Goal: Task Accomplishment & Management: Manage account settings

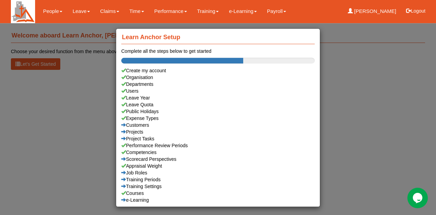
click at [338, 88] on div "Learn Anchor Setup Complete all the steps below to get started Create my accoun…" at bounding box center [218, 107] width 436 height 215
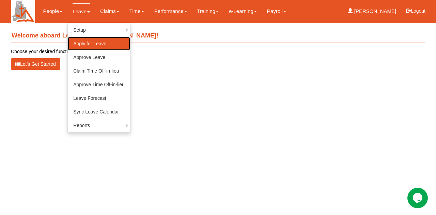
click at [82, 46] on link "Apply for Leave" at bounding box center [99, 44] width 62 height 14
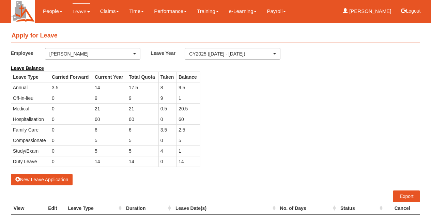
select select "50"
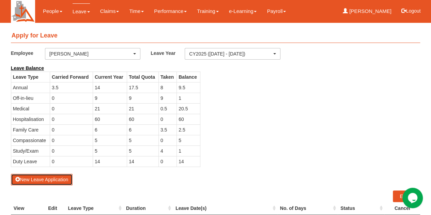
click at [40, 180] on button "New Leave Application" at bounding box center [42, 180] width 62 height 12
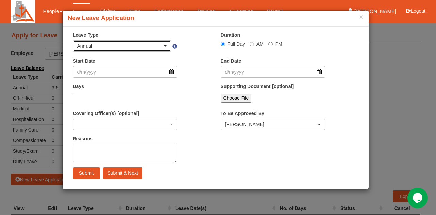
click at [160, 47] on div "Annual" at bounding box center [120, 46] width 86 height 7
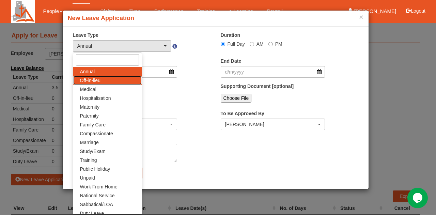
click at [125, 77] on link "Off-in-lieu" at bounding box center [107, 80] width 69 height 9
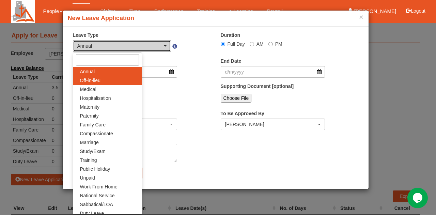
select select "3"
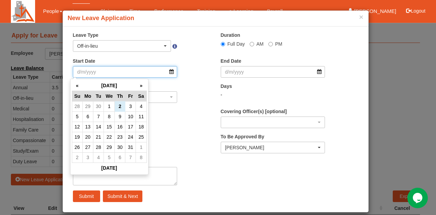
click at [125, 72] on input "Start Date" at bounding box center [125, 72] width 105 height 12
click at [111, 116] on td "8" at bounding box center [109, 117] width 11 height 10
type input "8/10/2025"
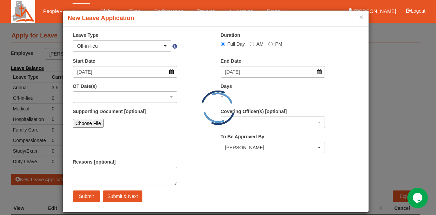
select select
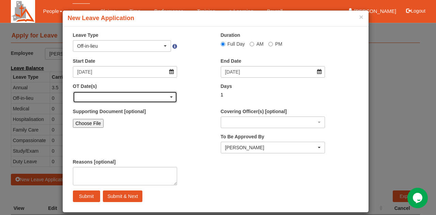
click at [152, 96] on div "button" at bounding box center [125, 97] width 104 height 11
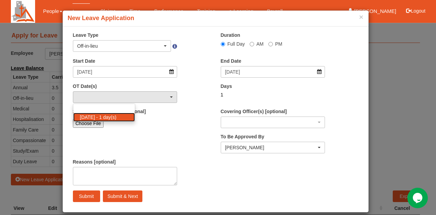
click at [125, 117] on link "28/9/2025 - 1 day(s)" at bounding box center [104, 117] width 62 height 9
select select "1108"
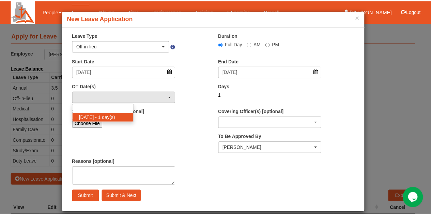
scroll to position [1, 0]
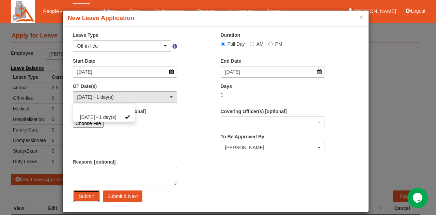
click at [87, 194] on input "Submit" at bounding box center [86, 197] width 27 height 12
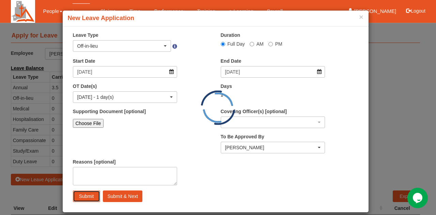
select select "1"
select select
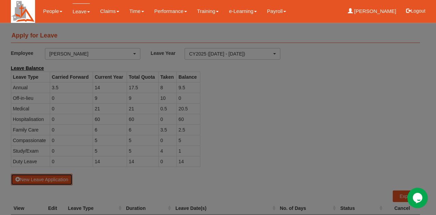
select select "50"
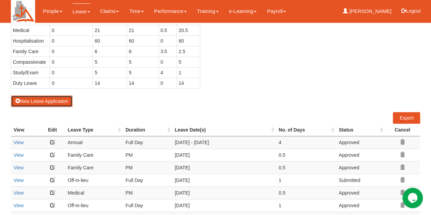
scroll to position [103, 0]
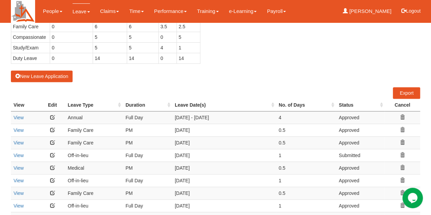
click at [402, 128] on icon at bounding box center [402, 130] width 5 height 5
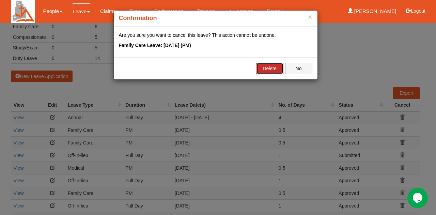
click at [277, 68] on link "Delete" at bounding box center [269, 69] width 27 height 12
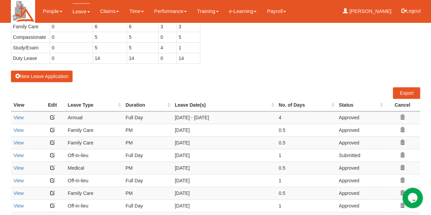
select select "50"
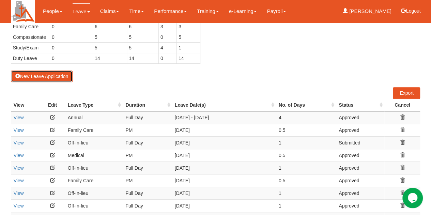
click at [48, 77] on button "New Leave Application" at bounding box center [42, 77] width 62 height 12
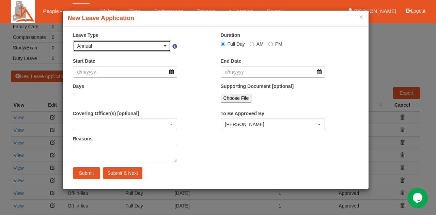
click at [146, 47] on div "Annual" at bounding box center [120, 46] width 86 height 7
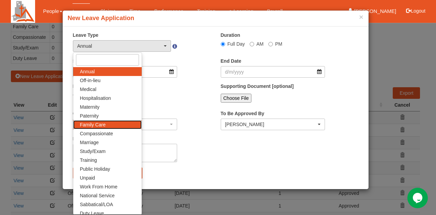
click at [111, 124] on link "Family Care" at bounding box center [107, 124] width 69 height 9
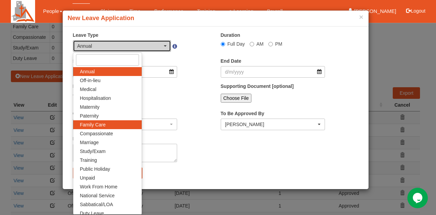
select select "9"
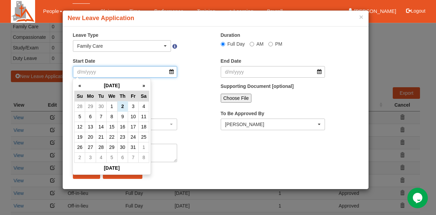
click at [121, 73] on input "Start Date" at bounding box center [125, 72] width 105 height 12
click at [101, 139] on td "21" at bounding box center [101, 137] width 11 height 10
type input "21/10/2025"
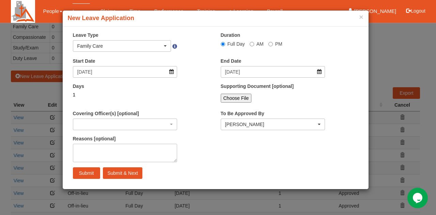
select select
click at [87, 175] on input "Submit" at bounding box center [86, 173] width 27 height 12
select select "1"
select select
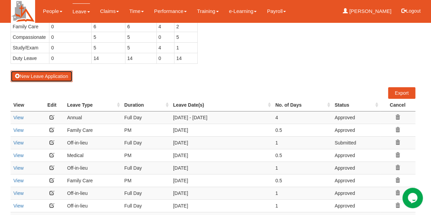
select select "50"
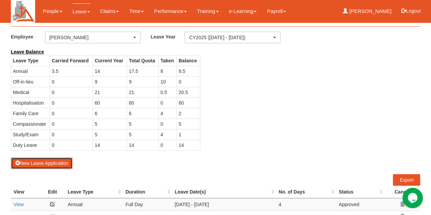
scroll to position [0, 0]
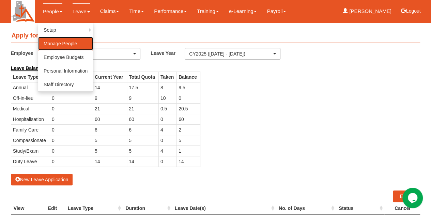
click at [56, 43] on link "Manage People" at bounding box center [65, 44] width 55 height 14
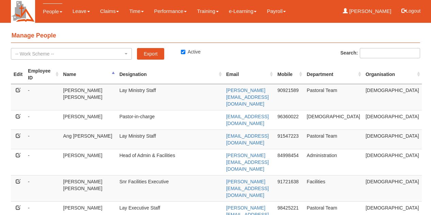
select select "50"
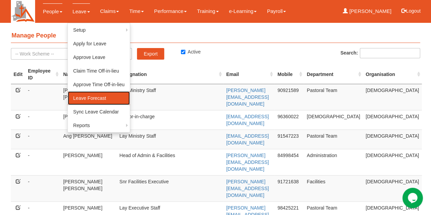
click at [78, 100] on link "Leave Forecast" at bounding box center [99, 98] width 62 height 14
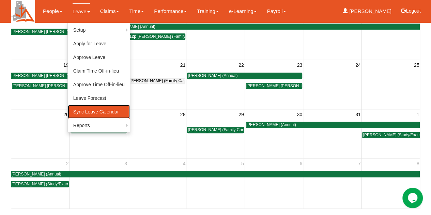
click at [85, 114] on link "Sync Leave Calendar" at bounding box center [99, 112] width 62 height 14
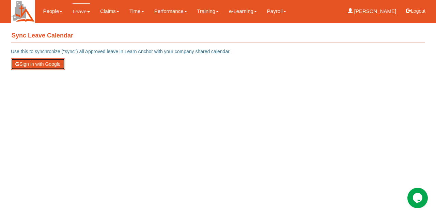
click at [46, 62] on button "Sign in with Google" at bounding box center [38, 64] width 54 height 12
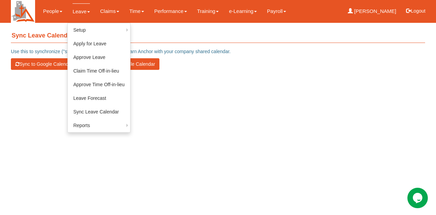
click at [80, 12] on link "Leave" at bounding box center [81, 11] width 17 height 16
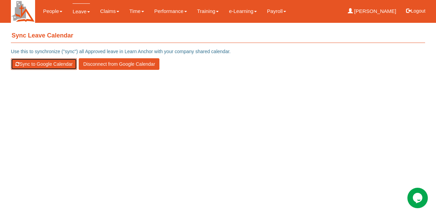
click at [47, 64] on button "Sync to Google Calendar" at bounding box center [44, 64] width 66 height 12
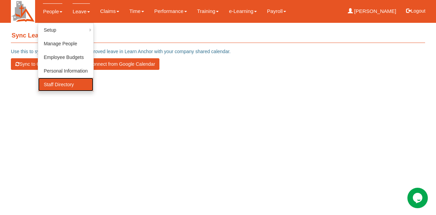
click at [46, 85] on link "Staff Directory" at bounding box center [65, 85] width 55 height 14
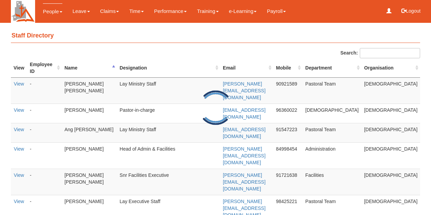
select select "50"
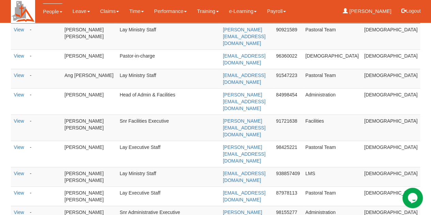
scroll to position [20, 0]
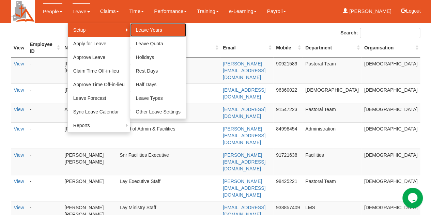
click at [149, 30] on link "Leave Years" at bounding box center [158, 30] width 56 height 14
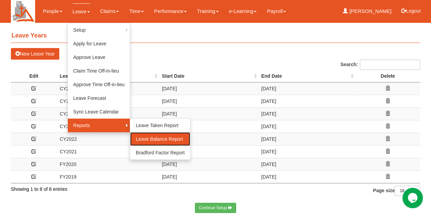
click at [145, 139] on link "Leave Balance Report" at bounding box center [160, 139] width 60 height 14
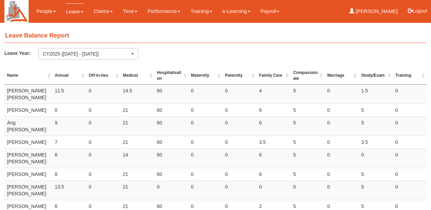
select select "50"
click at [424, 11] on button "Logout" at bounding box center [417, 11] width 29 height 16
